Goal: Task Accomplishment & Management: Complete application form

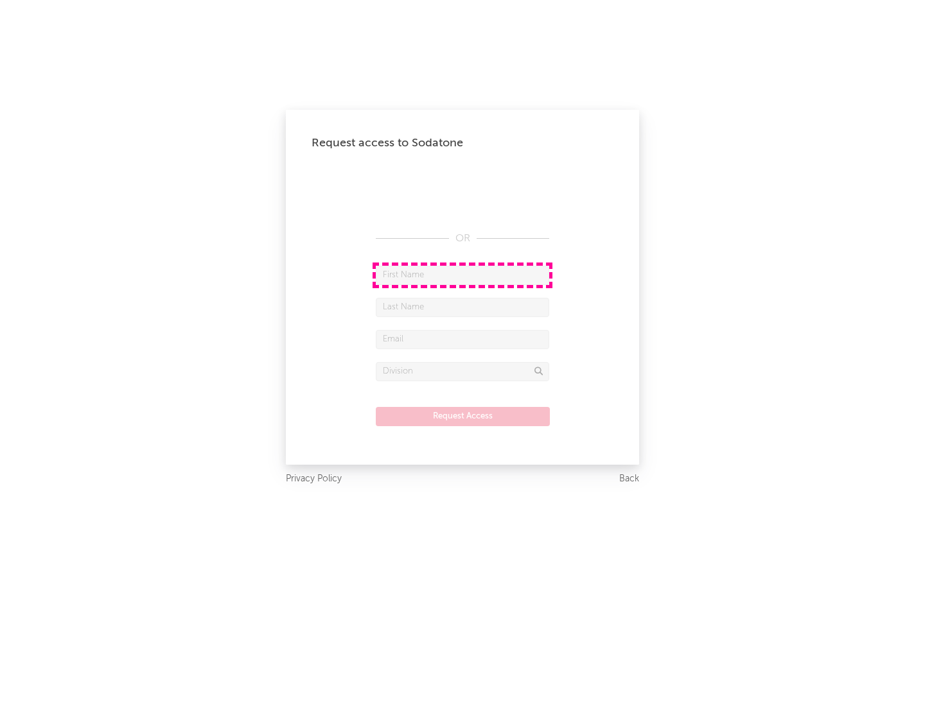
click at [462, 275] on input "text" at bounding box center [462, 275] width 173 height 19
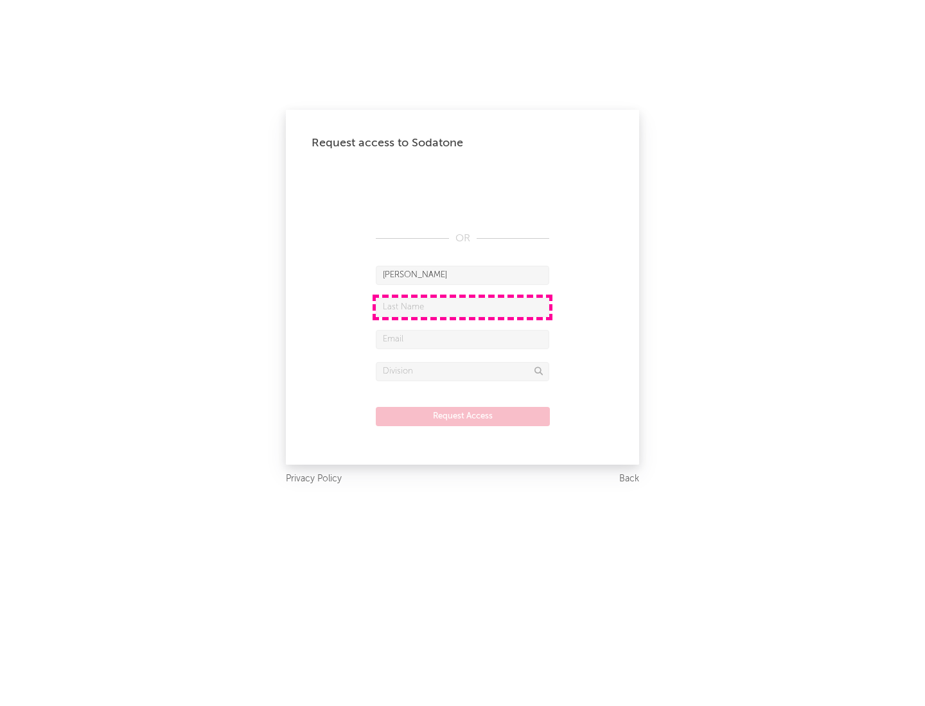
type input "[PERSON_NAME]"
click at [462, 307] on input "text" at bounding box center [462, 307] width 173 height 19
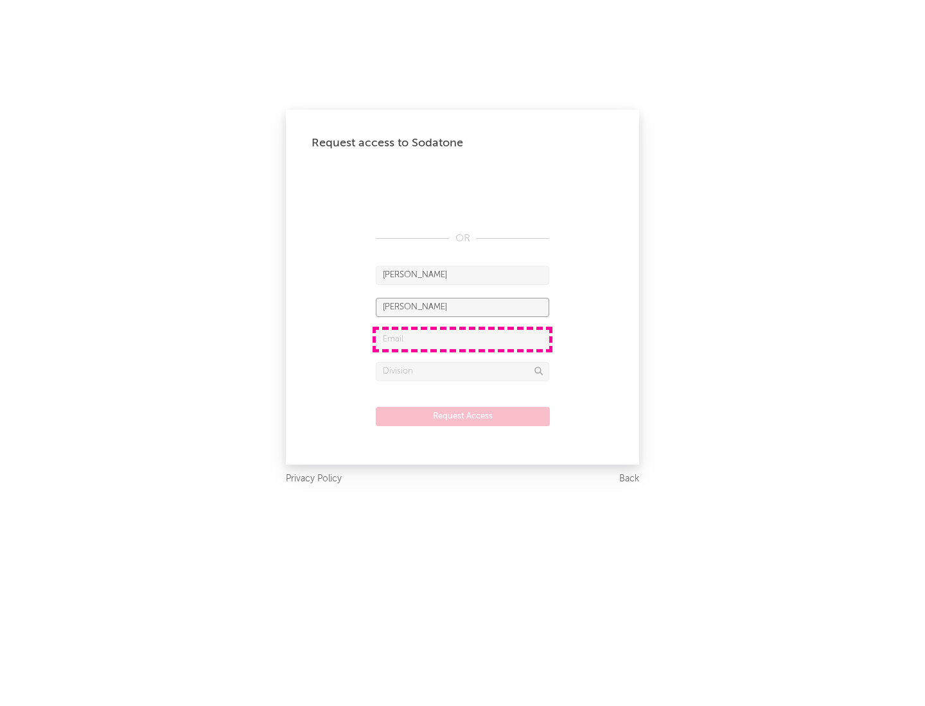
type input "[PERSON_NAME]"
click at [462, 339] on input "text" at bounding box center [462, 339] width 173 height 19
type input "[EMAIL_ADDRESS][DOMAIN_NAME]"
click at [462, 371] on input "text" at bounding box center [462, 371] width 173 height 19
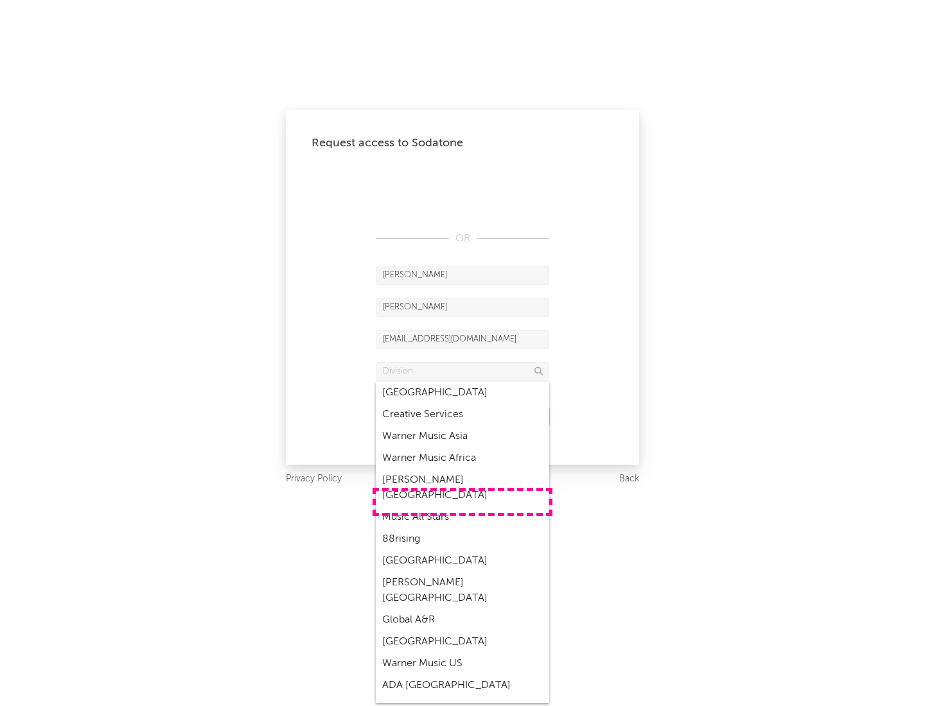
click at [462, 507] on div "Music All Stars" at bounding box center [462, 518] width 173 height 22
type input "Music All Stars"
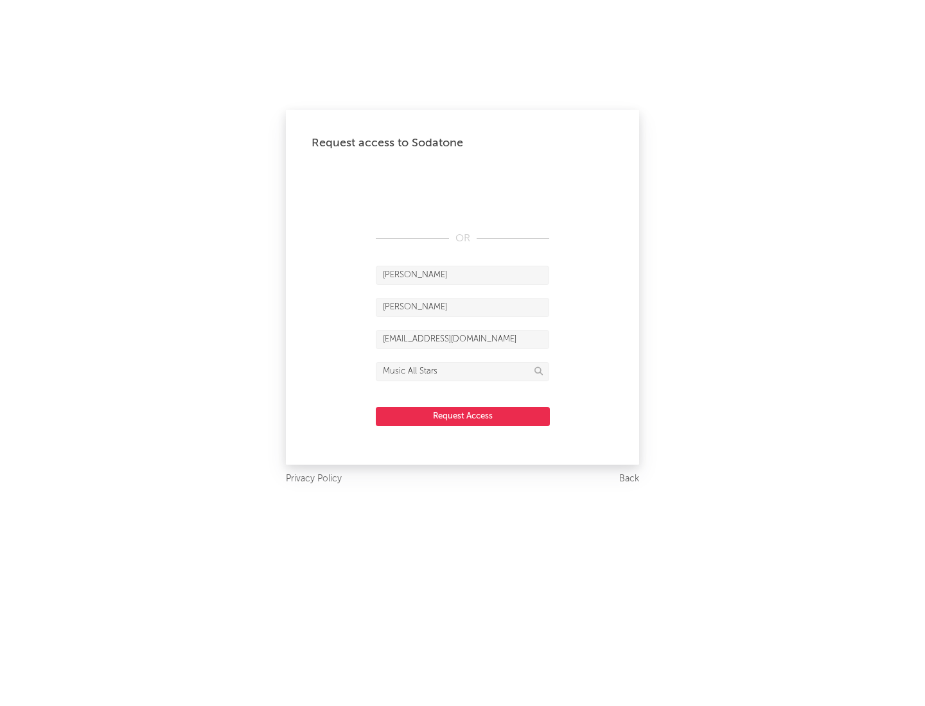
click at [462, 416] on button "Request Access" at bounding box center [463, 416] width 174 height 19
